Goal: Communication & Community: Connect with others

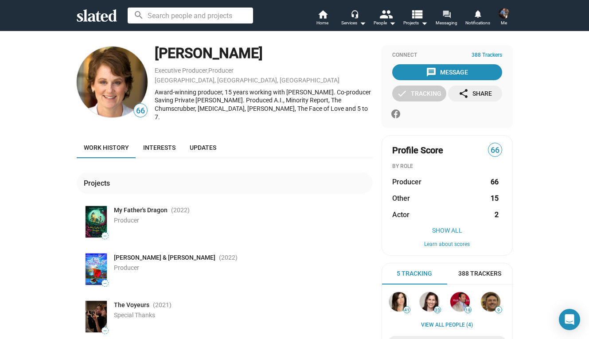
click at [441, 20] on span "Messaging" at bounding box center [447, 23] width 22 height 11
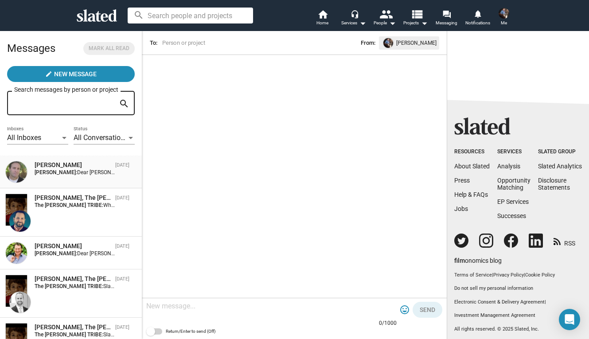
click at [79, 177] on div "[PERSON_NAME] [DATE] [PERSON_NAME]: Dear [PERSON_NAME] , Slated says we match f…" at bounding box center [70, 172] width 131 height 22
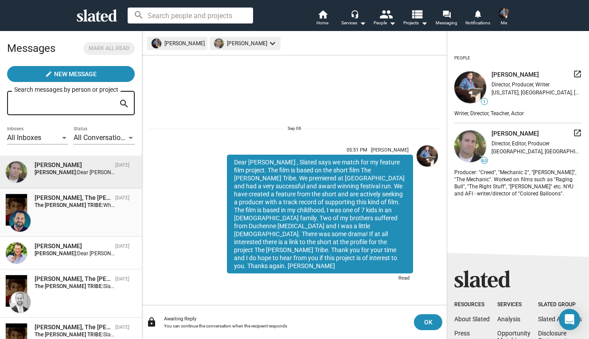
click at [76, 205] on strong "The [PERSON_NAME] TRIBE:" at bounding box center [69, 205] width 69 height 6
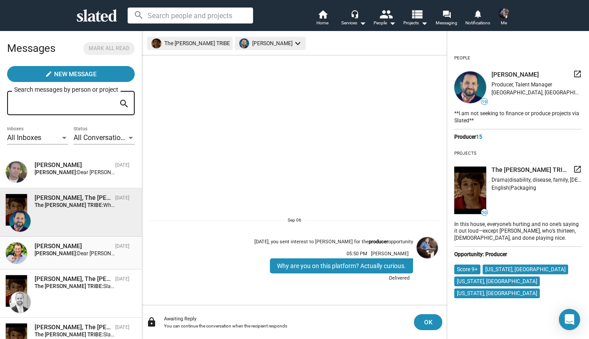
click at [73, 265] on span "[PERSON_NAME] [DATE] [PERSON_NAME]: Dear [PERSON_NAME] , Slated says we match f…" at bounding box center [71, 253] width 142 height 33
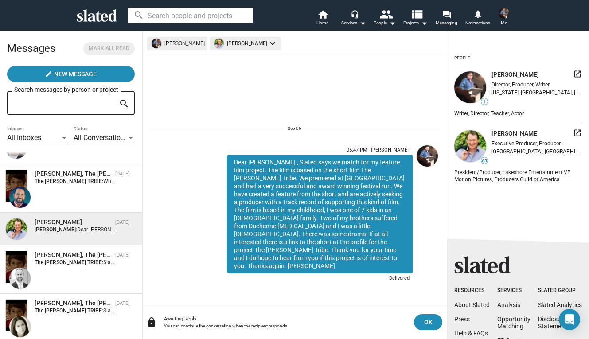
scroll to position [31, 0]
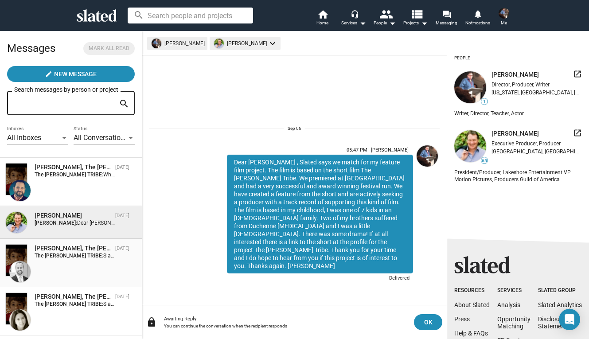
click at [98, 261] on div "[PERSON_NAME], The [PERSON_NAME] TRIBE [DATE] The [PERSON_NAME] TRIBE: Slated s…" at bounding box center [70, 263] width 131 height 38
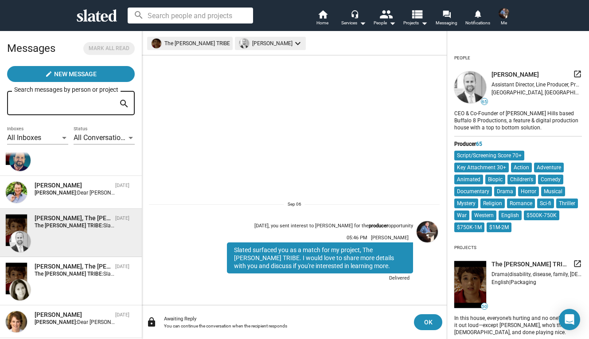
scroll to position [63, 0]
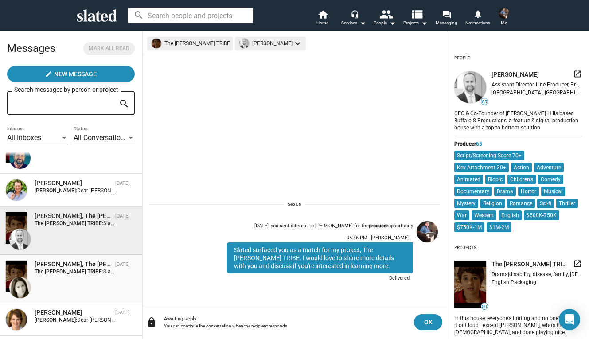
click at [92, 281] on div "[PERSON_NAME], The [PERSON_NAME] TRIBE [DATE] The [PERSON_NAME] TRIBE: Slated s…" at bounding box center [70, 279] width 131 height 38
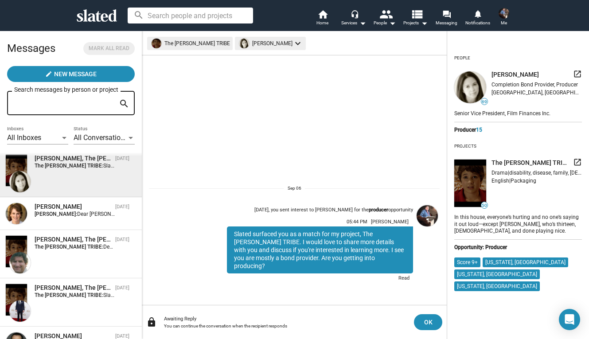
scroll to position [196, 0]
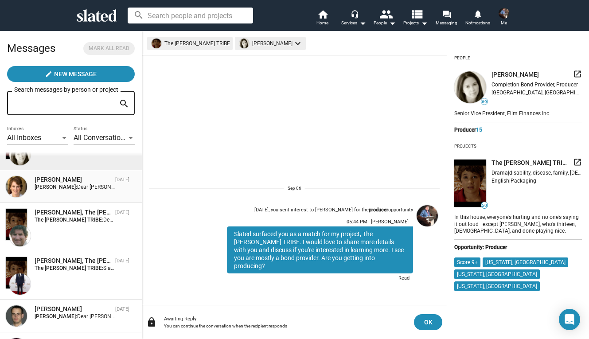
click at [89, 195] on div "[PERSON_NAME] [DATE] [PERSON_NAME]: Dear [PERSON_NAME] , Slated says we match f…" at bounding box center [70, 187] width 131 height 22
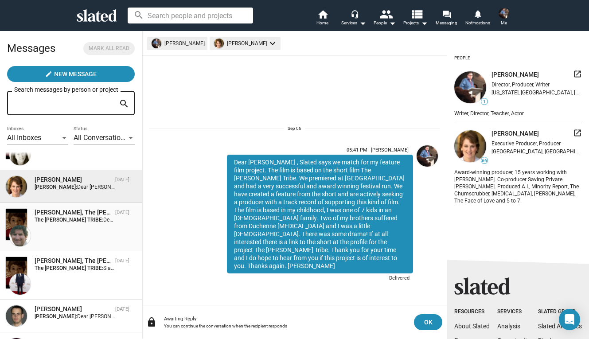
click at [85, 227] on div "[PERSON_NAME], The [PERSON_NAME] TRIBE [DATE] The [PERSON_NAME] TRIBE: Dear [PE…" at bounding box center [70, 227] width 131 height 38
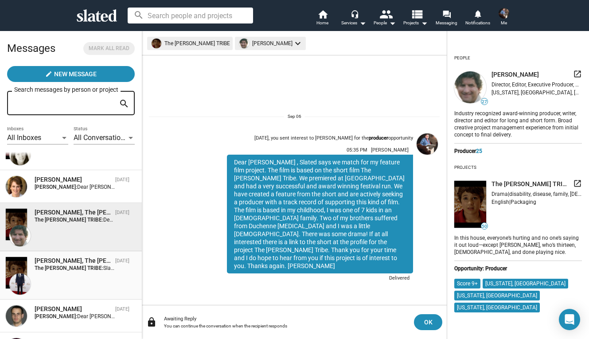
click at [82, 270] on strong "The [PERSON_NAME] TRIBE:" at bounding box center [69, 268] width 69 height 6
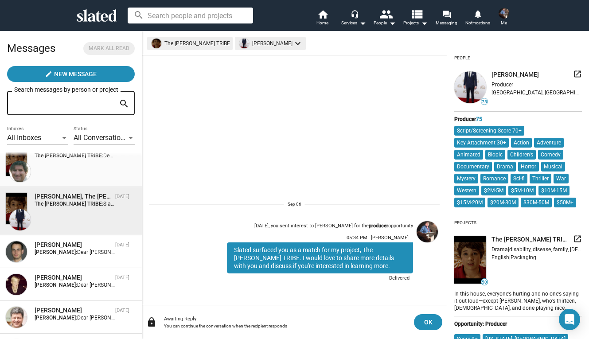
scroll to position [262, 0]
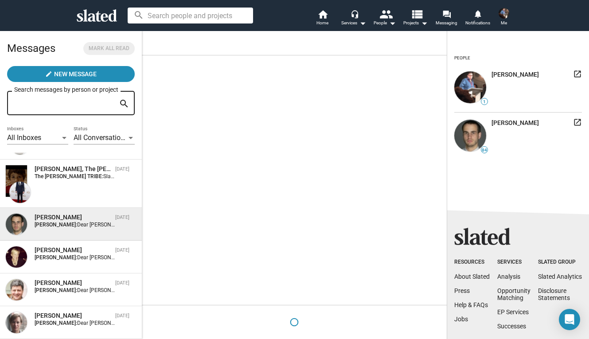
scroll to position [296, 0]
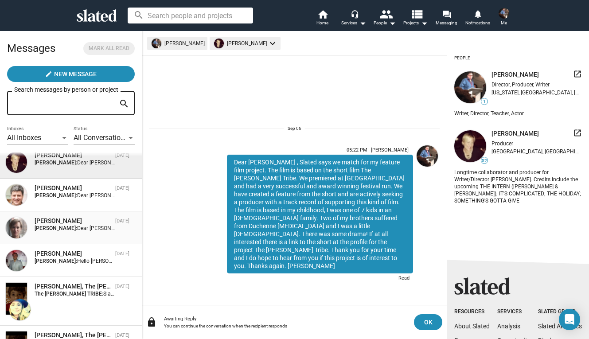
scroll to position [380, 0]
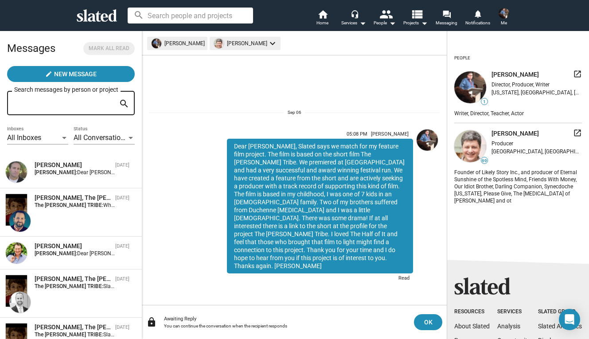
drag, startPoint x: 546, startPoint y: 133, endPoint x: 491, endPoint y: 132, distance: 55.0
click at [491, 132] on div "69 [PERSON_NAME] launch Producer [GEOGRAPHIC_DATA], [GEOGRAPHIC_DATA], [GEOGRAP…" at bounding box center [518, 146] width 128 height 35
copy span "[PERSON_NAME]"
drag, startPoint x: 549, startPoint y: 132, endPoint x: 489, endPoint y: 132, distance: 59.9
click at [489, 132] on div "69 [PERSON_NAME] launch Producer [GEOGRAPHIC_DATA], [GEOGRAPHIC_DATA], [GEOGRAP…" at bounding box center [518, 146] width 128 height 35
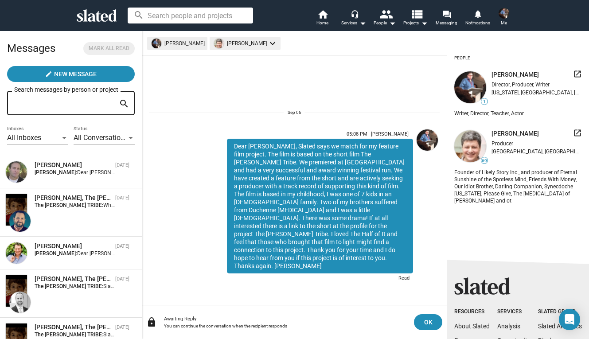
copy div "[PERSON_NAME]"
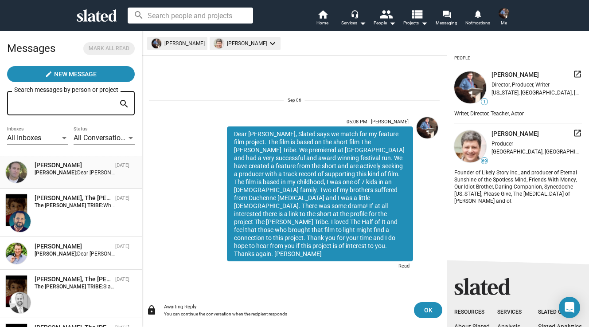
click at [59, 164] on div "[PERSON_NAME]" at bounding box center [73, 165] width 77 height 8
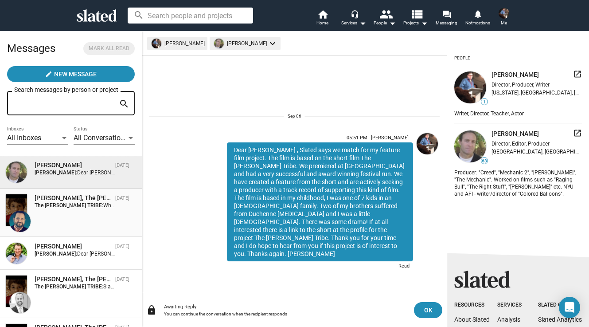
click at [90, 211] on div "[PERSON_NAME], The [PERSON_NAME] TRIBE [DATE] The [PERSON_NAME] TRIBE: Why are …" at bounding box center [70, 213] width 131 height 38
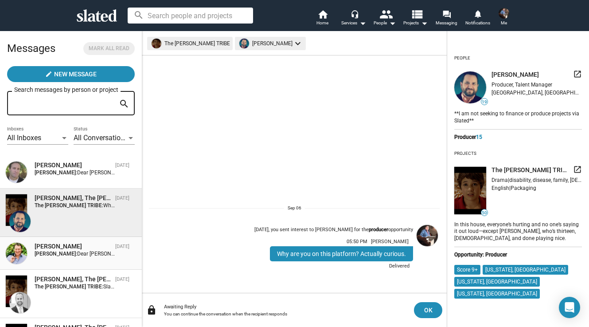
click at [84, 249] on div "[PERSON_NAME]" at bounding box center [73, 246] width 77 height 8
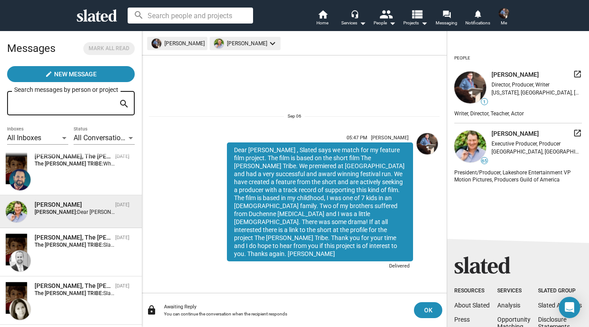
scroll to position [52, 0]
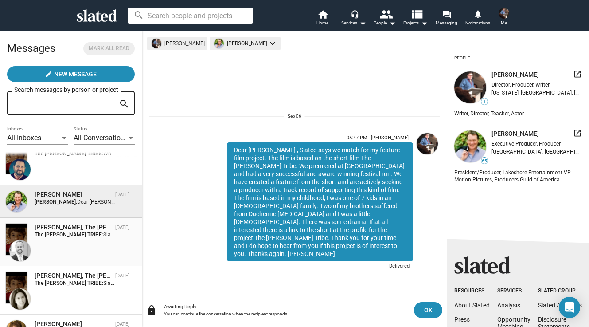
click at [105, 239] on div "[PERSON_NAME], The [PERSON_NAME] TRIBE [DATE] The [PERSON_NAME] TRIBE: Slated s…" at bounding box center [70, 242] width 131 height 38
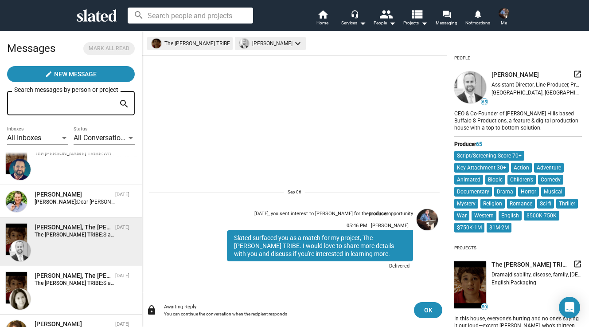
drag, startPoint x: 554, startPoint y: 73, endPoint x: 492, endPoint y: 76, distance: 62.2
click at [492, 76] on div "[PERSON_NAME] launch" at bounding box center [537, 75] width 90 height 10
copy span "[PERSON_NAME]"
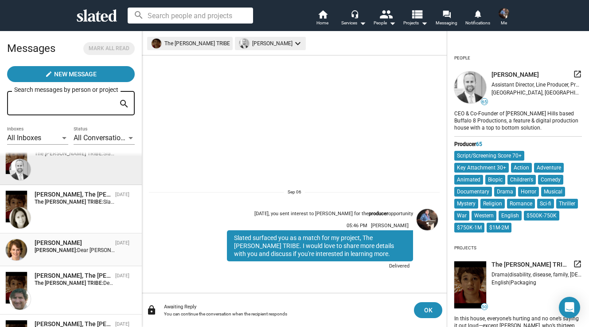
scroll to position [136, 0]
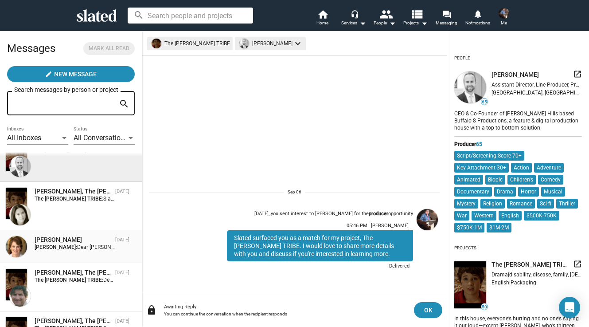
click at [85, 253] on div "[PERSON_NAME] [DATE] [PERSON_NAME]: Dear [PERSON_NAME] , Slated says we match f…" at bounding box center [70, 246] width 131 height 22
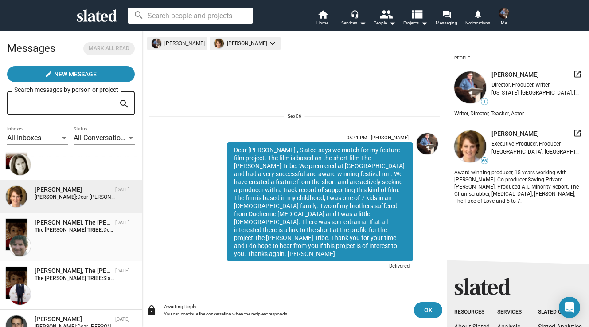
scroll to position [187, 0]
